Goal: Task Accomplishment & Management: Manage account settings

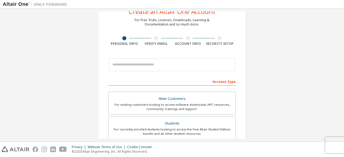
scroll to position [27, 0]
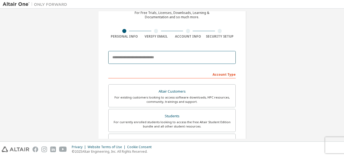
click at [151, 52] on input "email" at bounding box center [171, 57] width 127 height 13
type input "**********"
